Goal: Find contact information: Find contact information

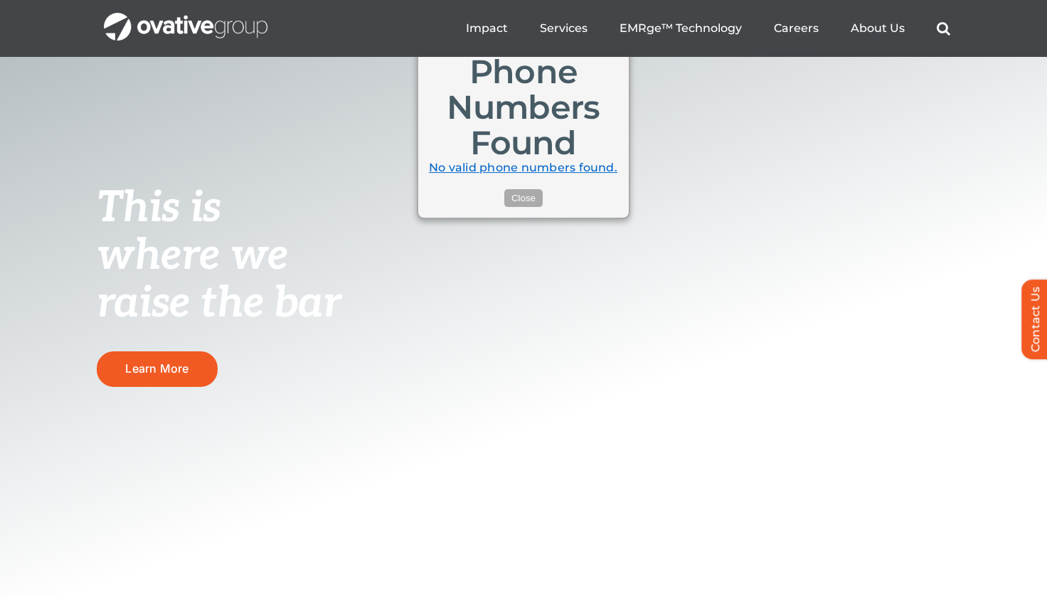
scroll to position [4640, 0]
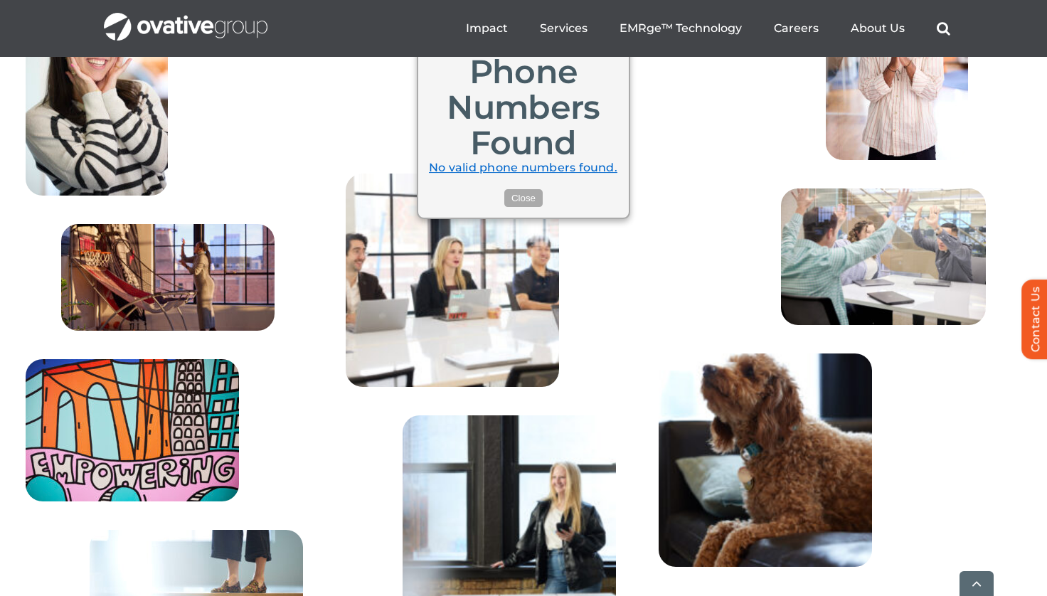
click at [1021, 331] on div "CAREERS Where both you and your career can thrive At Ovative, we care deeply, l…" at bounding box center [523, 325] width 1047 height 937
click at [1031, 326] on link "Contact Us" at bounding box center [1042, 320] width 43 height 80
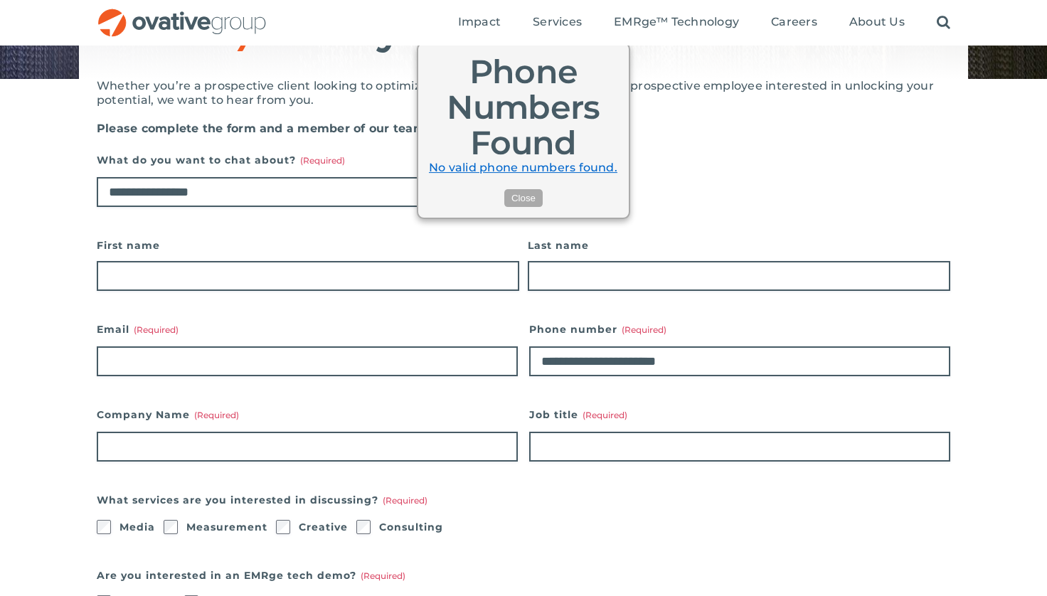
scroll to position [153, 0]
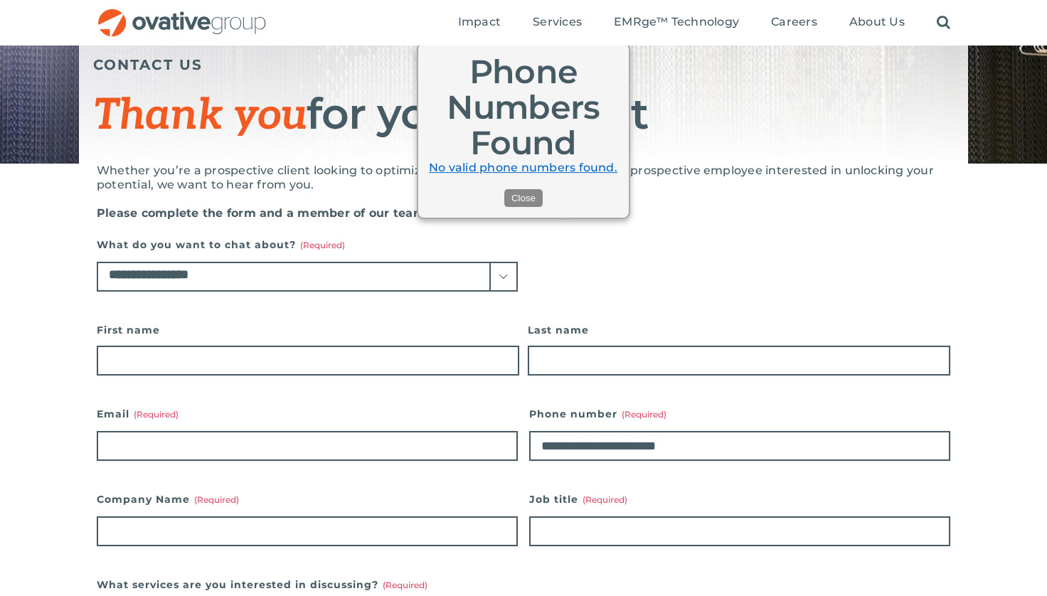
click at [528, 192] on button "Close" at bounding box center [523, 198] width 38 height 18
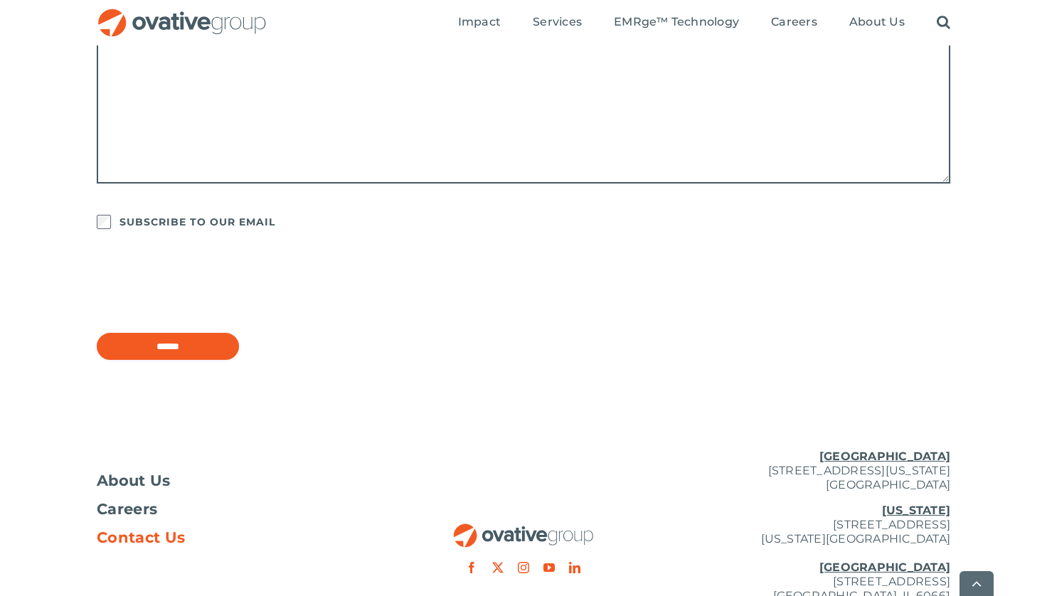
scroll to position [1187, 0]
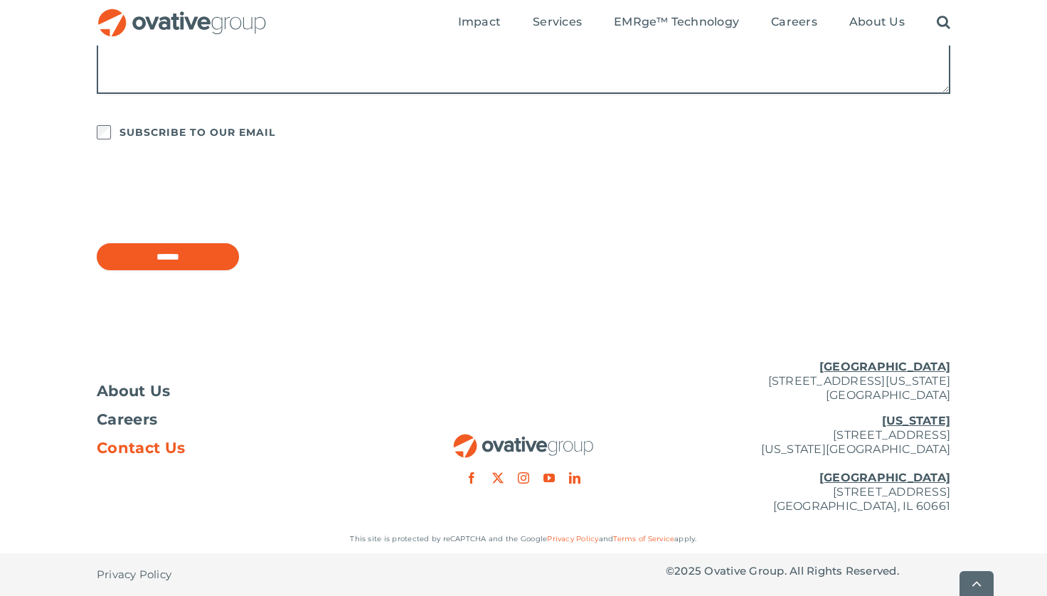
click at [874, 512] on p "[US_STATE][GEOGRAPHIC_DATA][STREET_ADDRESS][US_STATE] [GEOGRAPHIC_DATA] [STREET…" at bounding box center [808, 464] width 285 height 100
click at [132, 442] on span "Contact Us" at bounding box center [141, 448] width 88 height 14
